Goal: Task Accomplishment & Management: Use online tool/utility

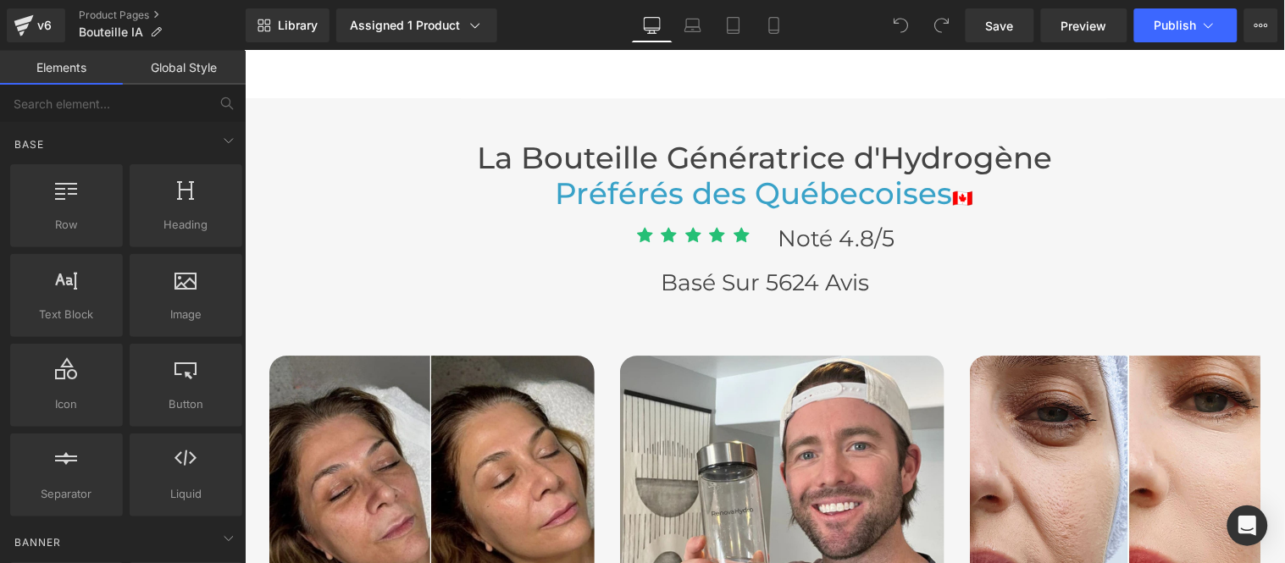
scroll to position [4425, 0]
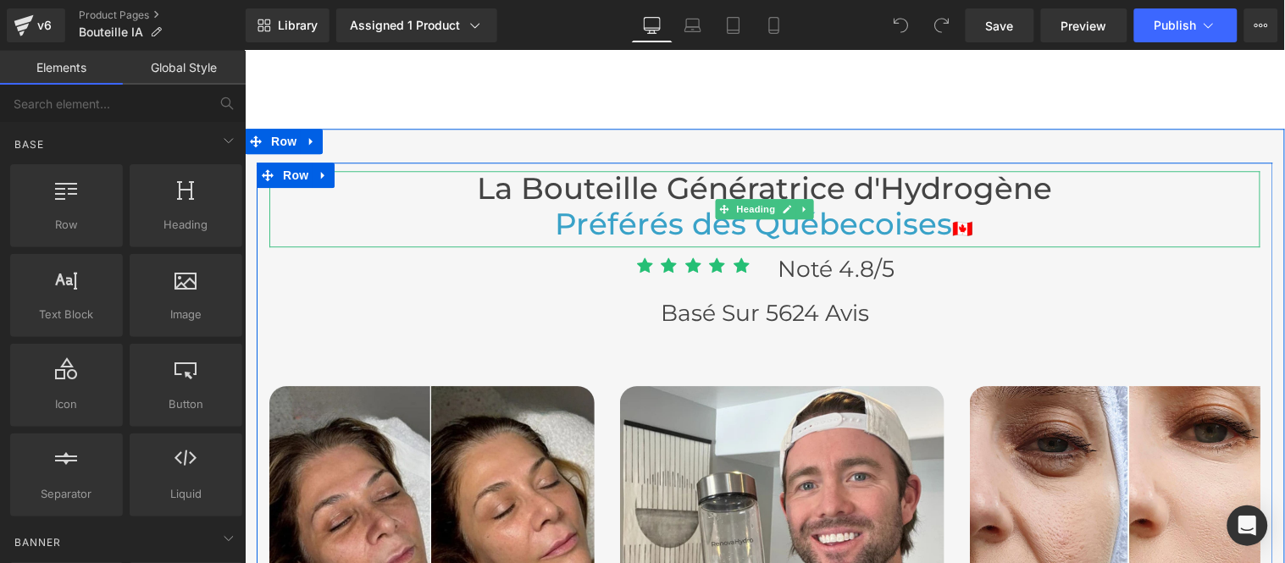
drag, startPoint x: 931, startPoint y: 221, endPoint x: 936, endPoint y: 230, distance: 10.6
click at [931, 221] on span "Préférés des Québecoises" at bounding box center [753, 223] width 397 height 36
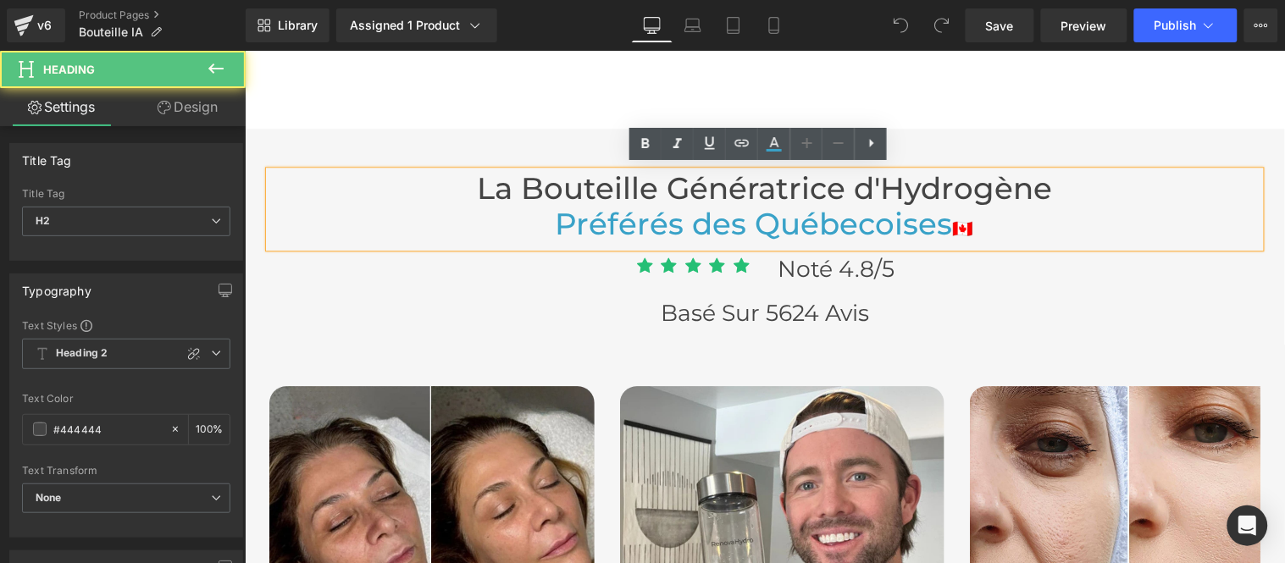
click at [939, 226] on span "Préférés des Québecoises" at bounding box center [753, 223] width 397 height 36
click at [749, 225] on span "Préférés des Québecoises" at bounding box center [753, 223] width 397 height 36
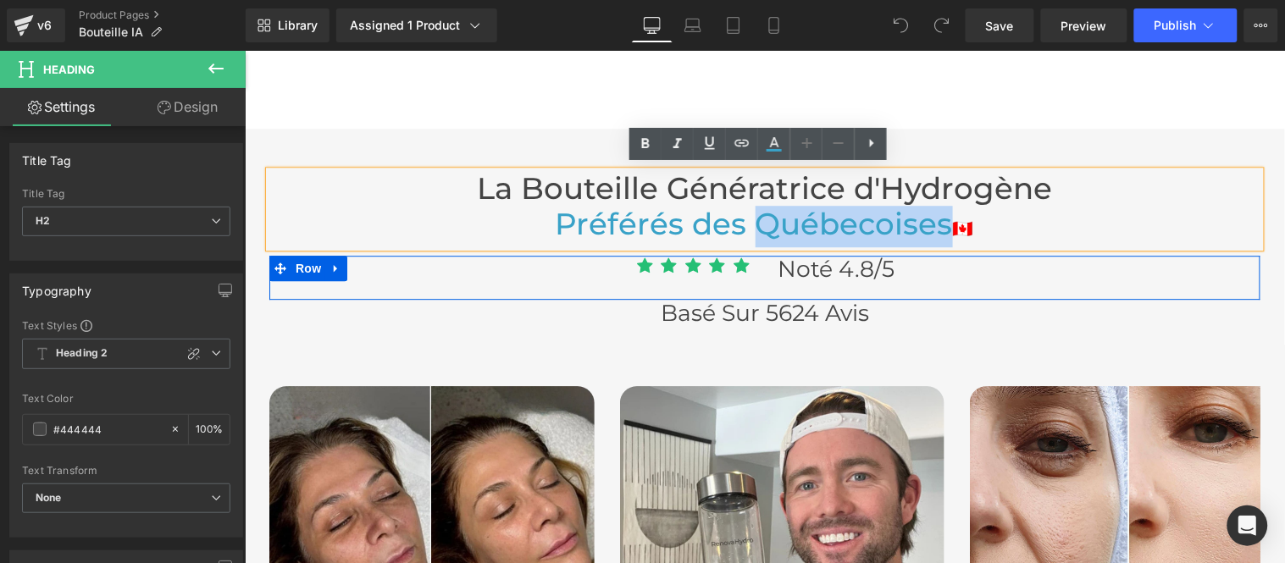
paste div
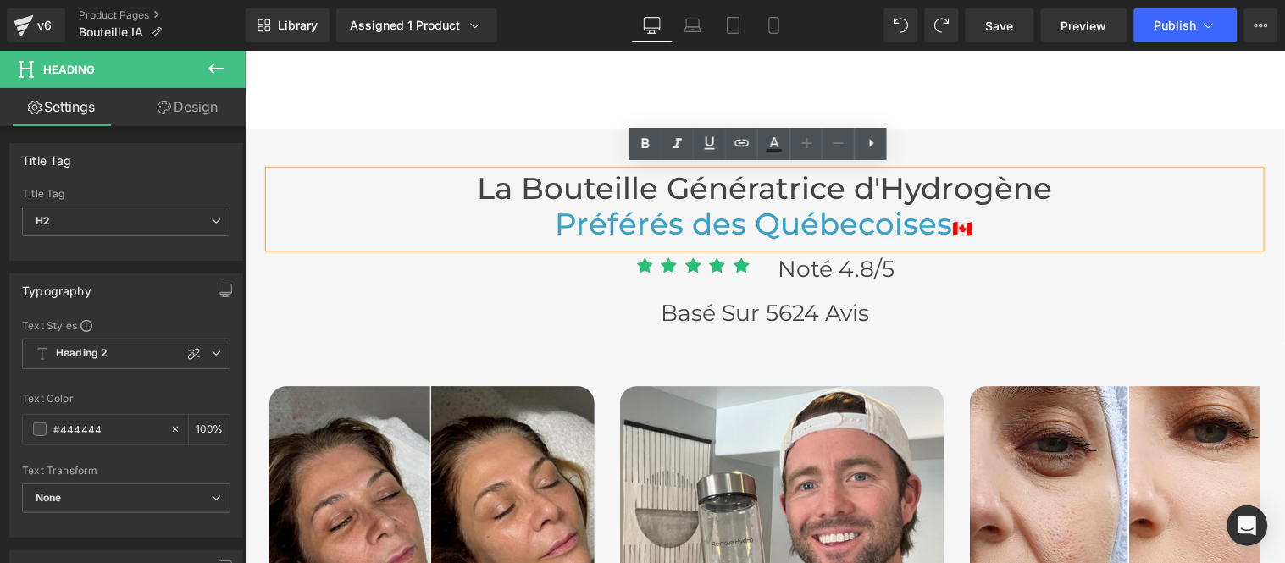
click at [846, 221] on span "Préférés des Québecoises" at bounding box center [753, 223] width 397 height 36
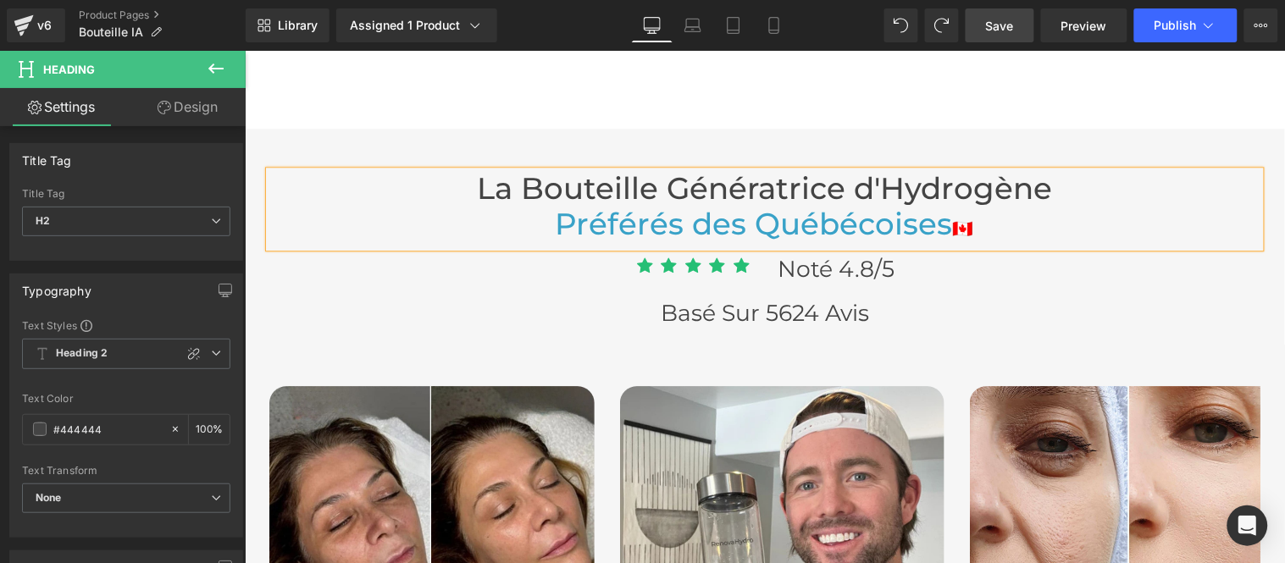
click at [988, 29] on span "Save" at bounding box center [1000, 26] width 28 height 18
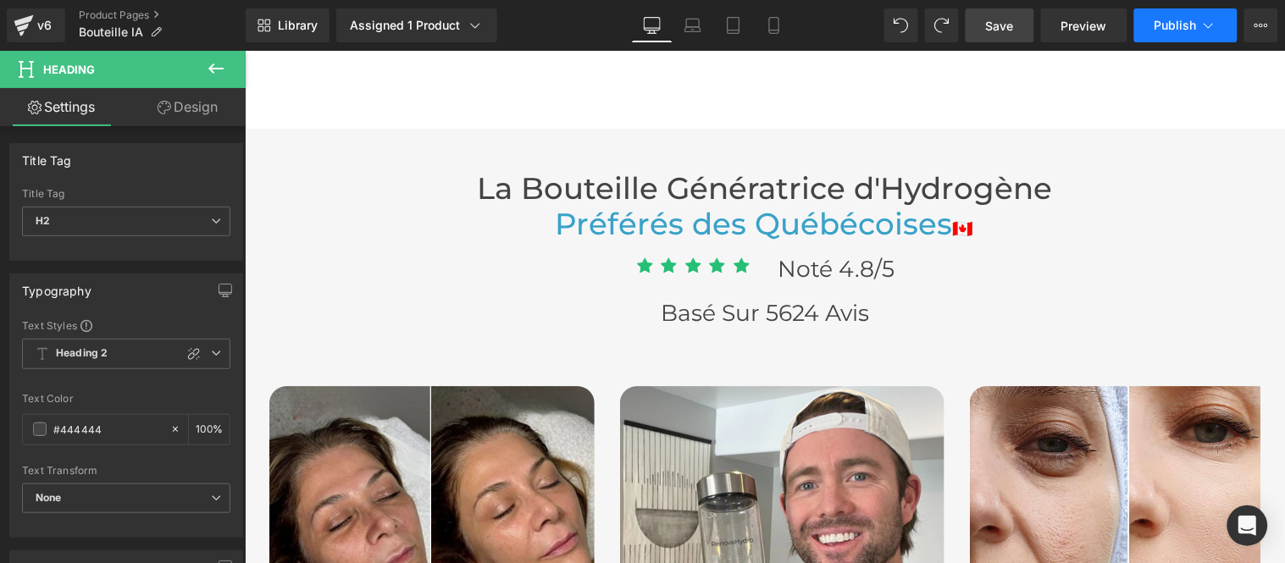
click at [1175, 29] on span "Publish" at bounding box center [1176, 26] width 42 height 14
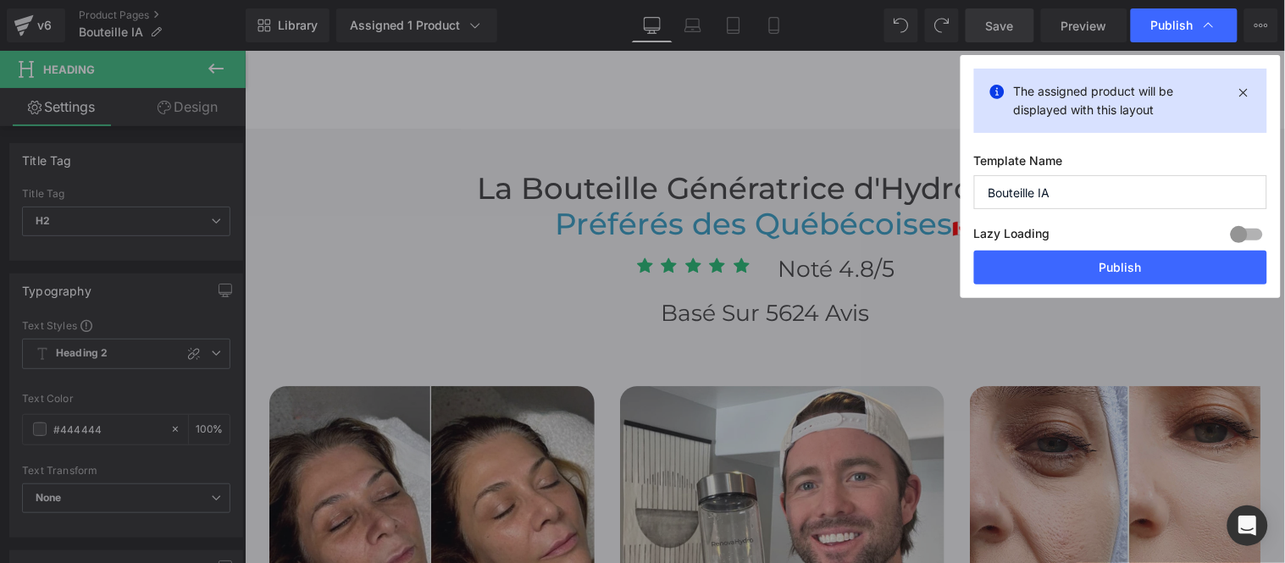
click at [1133, 265] on button "Publish" at bounding box center [1120, 268] width 293 height 34
